Goal: Task Accomplishment & Management: Complete application form

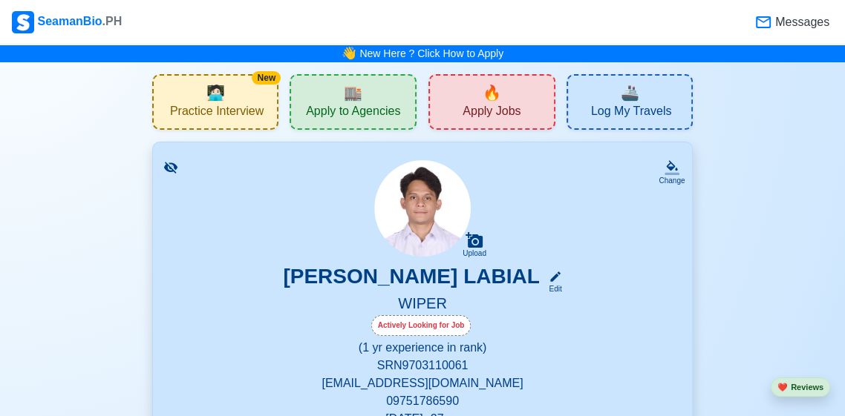
click at [759, 19] on icon at bounding box center [763, 22] width 18 height 18
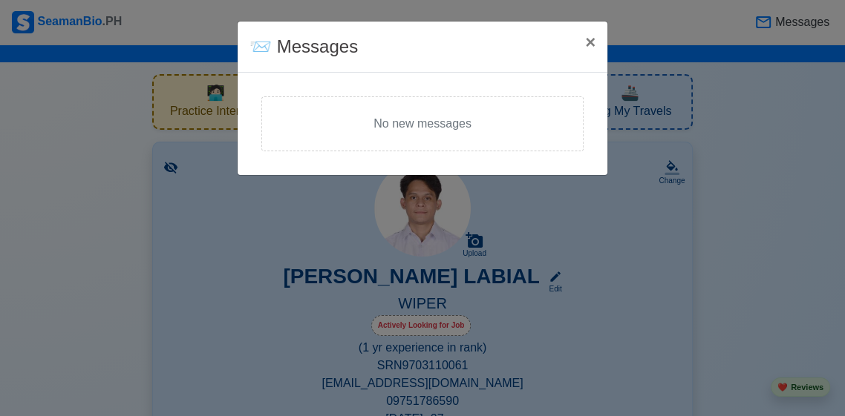
click at [586, 45] on span "×" at bounding box center [590, 42] width 10 height 20
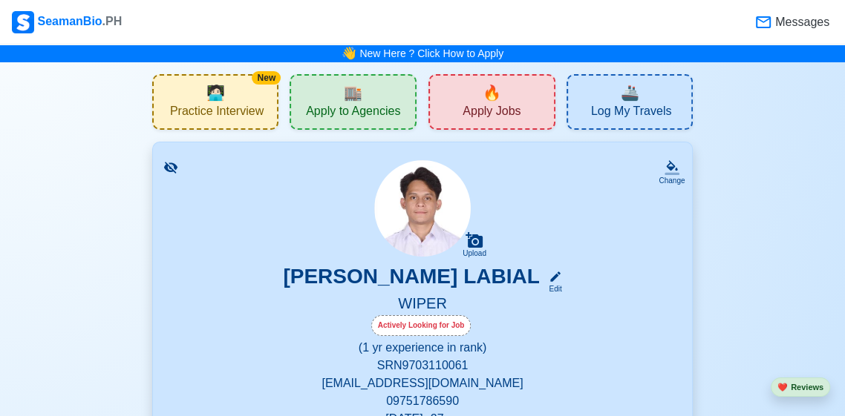
click at [468, 110] on span "Apply Jobs" at bounding box center [491, 113] width 58 height 19
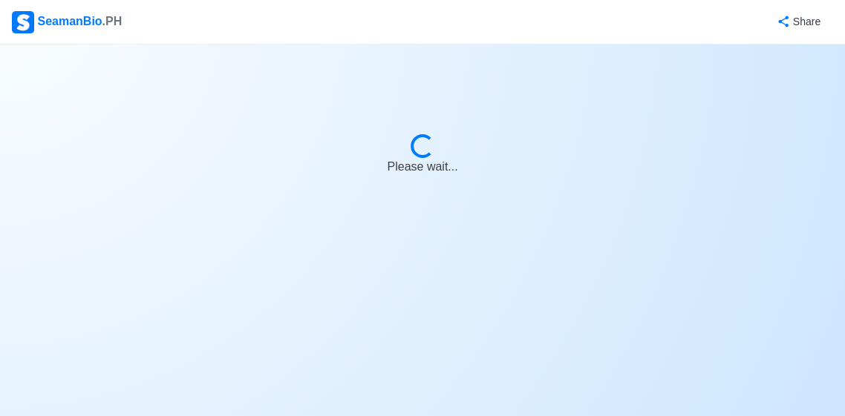
select select "Wiper"
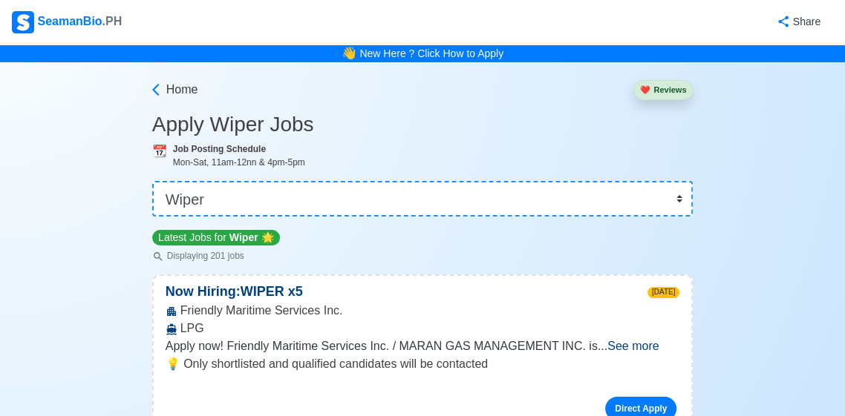
click at [71, 30] on div "SeamanBio .PH" at bounding box center [67, 22] width 110 height 22
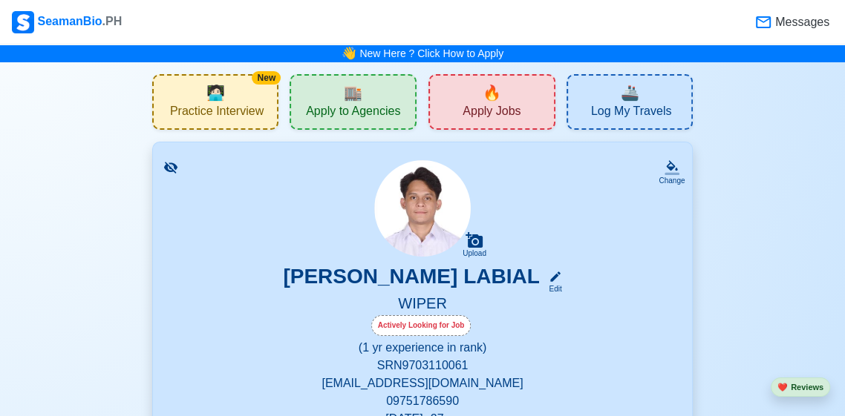
click at [802, 29] on span "Messages" at bounding box center [800, 22] width 57 height 18
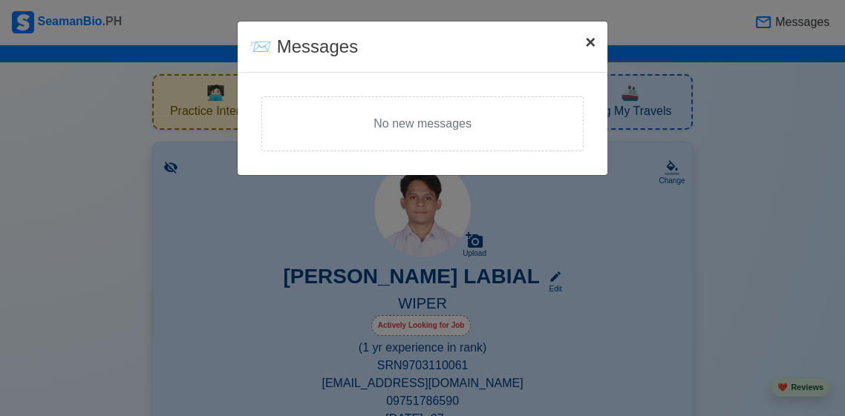
click at [575, 39] on button "× Close" at bounding box center [590, 43] width 34 height 42
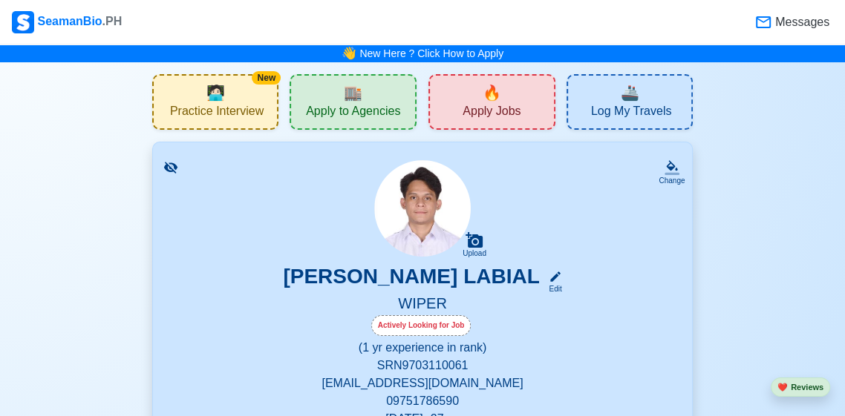
click at [589, 45] on div "👋 New Here ? Click How to Apply" at bounding box center [422, 54] width 845 height 18
click at [519, 97] on div "🔥 Apply Jobs" at bounding box center [491, 102] width 127 height 56
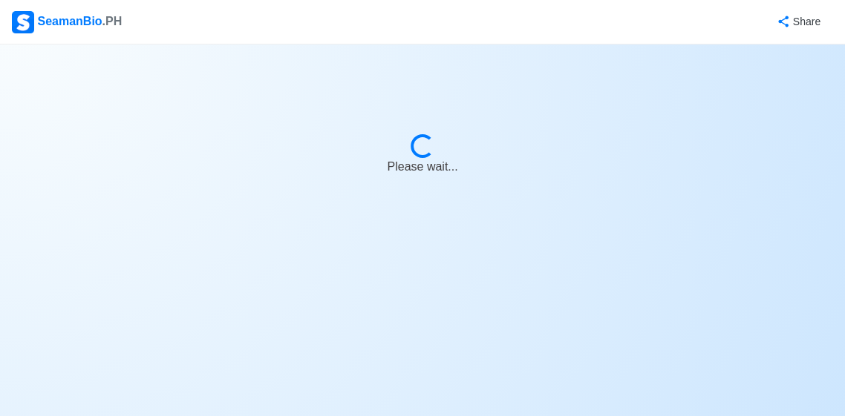
select select "Wiper"
